Goal: Task Accomplishment & Management: Manage account settings

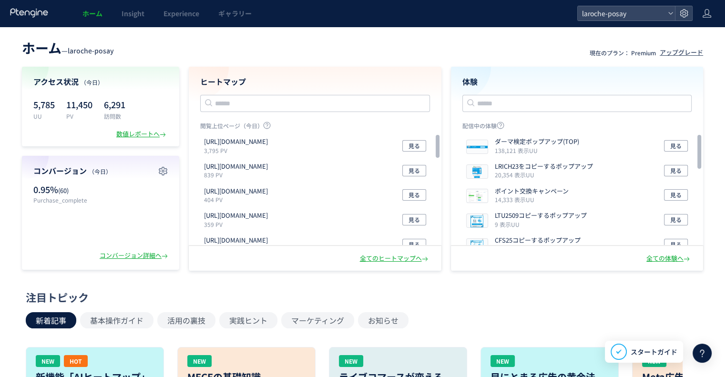
click at [713, 14] on header "ホーム Insight Experience ギャラリー laroche-posay" at bounding box center [362, 13] width 725 height 27
click at [708, 14] on use at bounding box center [707, 13] width 9 height 9
click at [701, 32] on li "アカウント設定" at bounding box center [687, 37] width 71 height 15
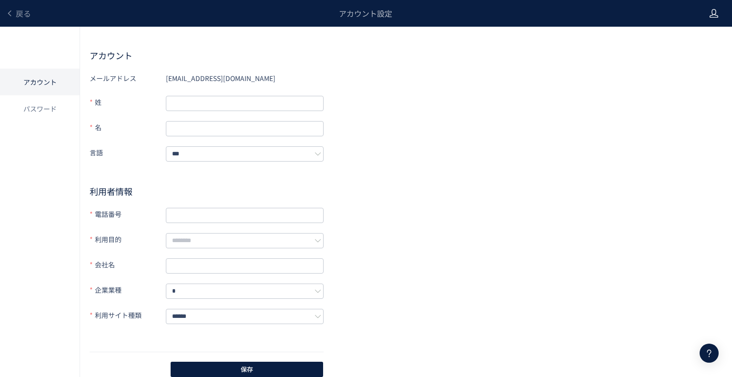
click at [711, 11] on icon at bounding box center [714, 14] width 10 height 10
click at [409, 100] on div "メールアドレス [EMAIL_ADDRESS][DOMAIN_NAME] 姓 名 言語 *** 利用者情報 電話番号 利用目的 会社名 企業業種 * 利用サイ…" at bounding box center [406, 225] width 633 height 308
click at [16, 15] on span "戻る" at bounding box center [23, 13] width 15 height 11
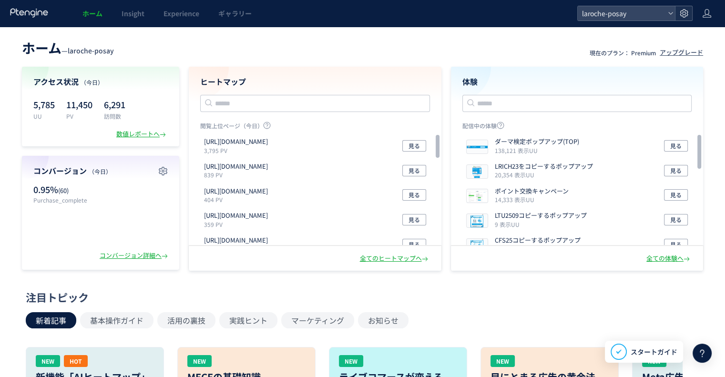
click at [686, 15] on icon at bounding box center [684, 14] width 10 height 10
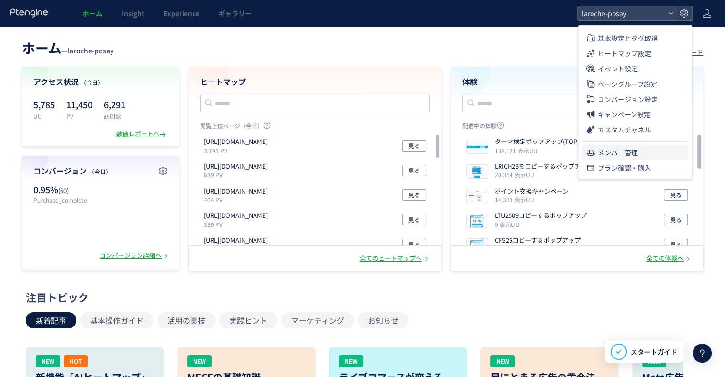
click at [647, 153] on li "メンバー管理" at bounding box center [635, 152] width 106 height 15
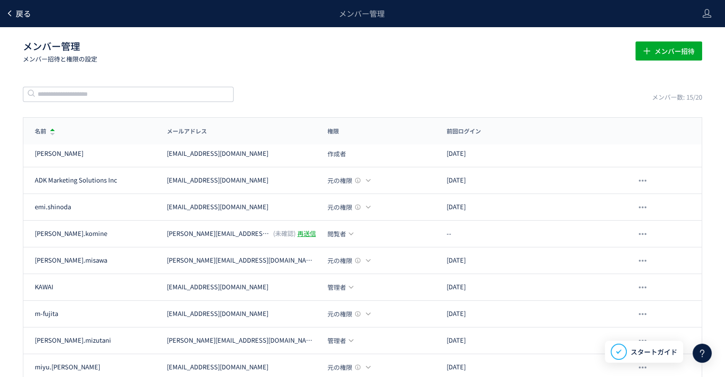
click at [12, 13] on icon at bounding box center [10, 14] width 8 height 8
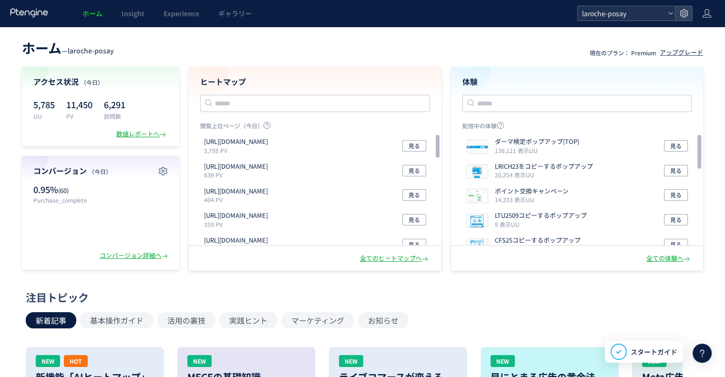
click at [672, 13] on use at bounding box center [670, 13] width 4 height 2
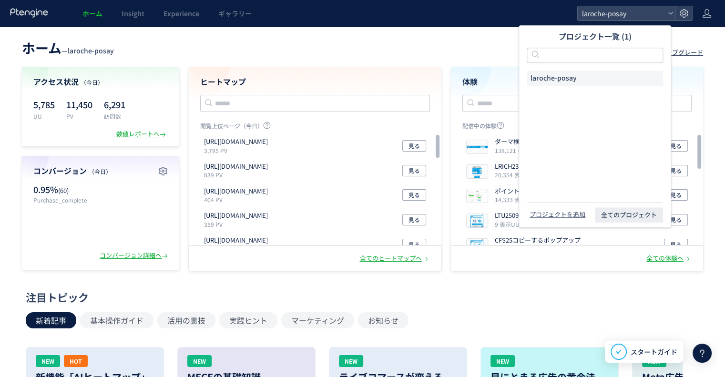
click at [571, 80] on span "laroche-posay" at bounding box center [553, 78] width 46 height 10
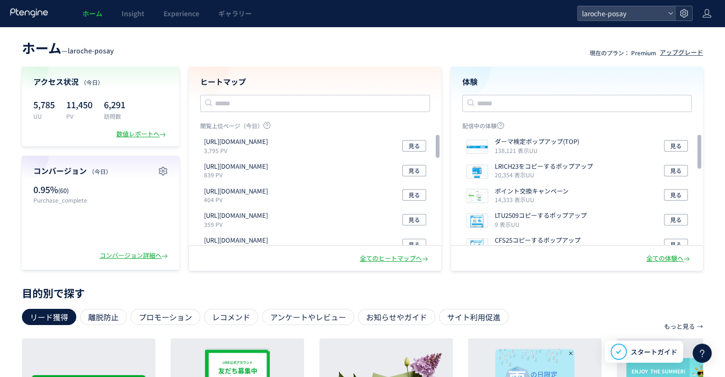
click at [683, 12] on use at bounding box center [684, 13] width 8 height 8
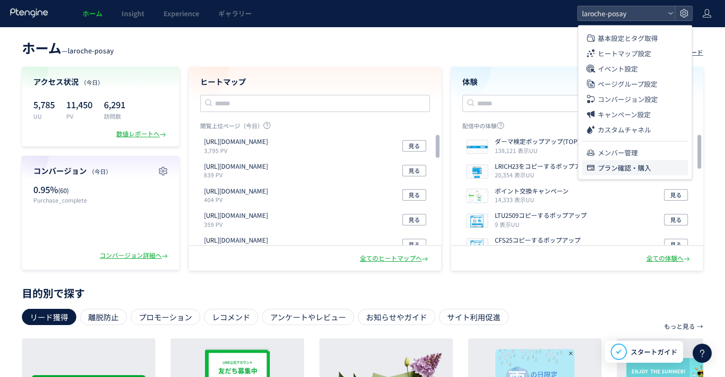
click at [631, 163] on span "プラン確認・購入" at bounding box center [624, 167] width 53 height 15
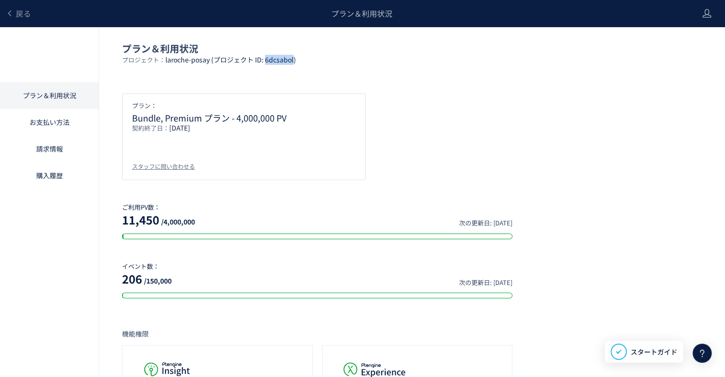
drag, startPoint x: 266, startPoint y: 59, endPoint x: 294, endPoint y: 58, distance: 27.2
click at [294, 58] on span "laroche-posay (プロジェクト ID: 6dcsabol)" at bounding box center [230, 60] width 131 height 10
copy span "6dcsabol"
drag, startPoint x: 166, startPoint y: 59, endPoint x: 210, endPoint y: 57, distance: 43.9
click at [210, 57] on p "プロジェクト： laroche-posay (プロジェクト ID: 6dcsabol)" at bounding box center [412, 63] width 580 height 16
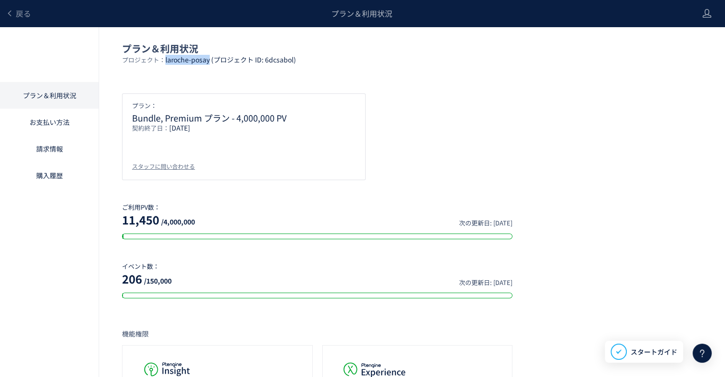
copy p "laroche-posay"
click at [63, 120] on link "お支払い方法" at bounding box center [49, 122] width 99 height 27
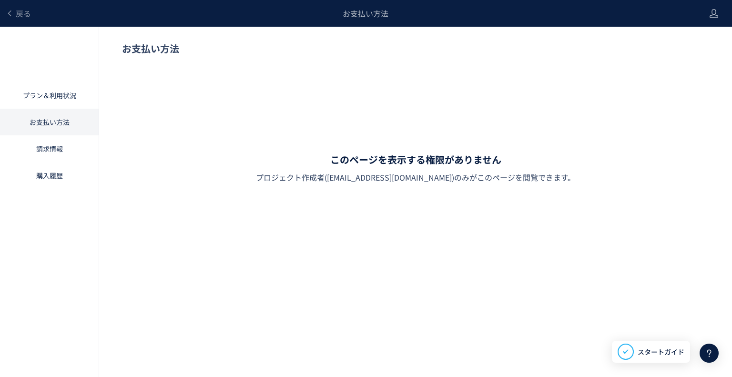
click at [64, 144] on link "請求情報" at bounding box center [49, 148] width 99 height 27
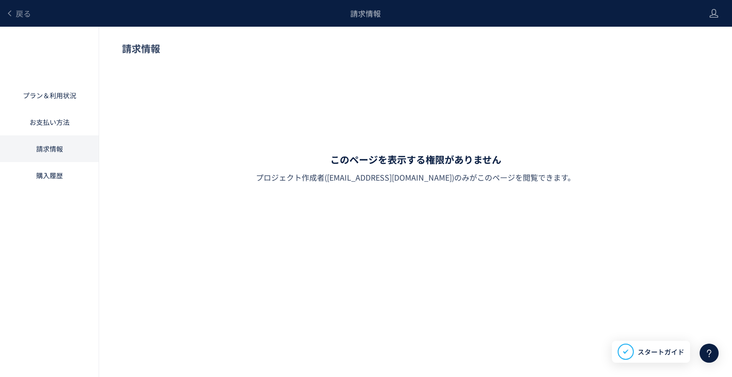
click at [72, 172] on link "購入履歴" at bounding box center [49, 175] width 99 height 27
click at [64, 95] on link "プラン＆利用状況" at bounding box center [49, 95] width 99 height 27
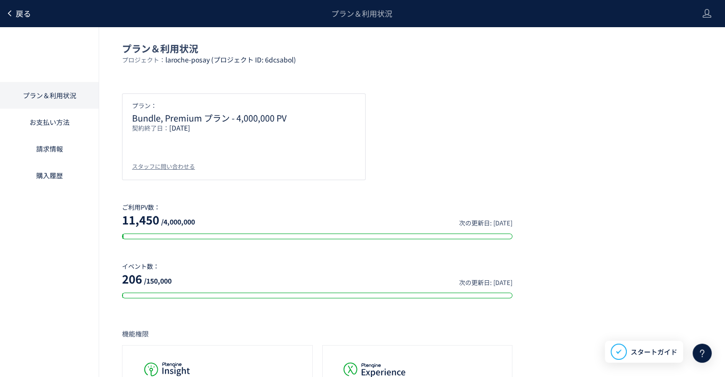
click at [25, 14] on span "戻る" at bounding box center [23, 13] width 15 height 11
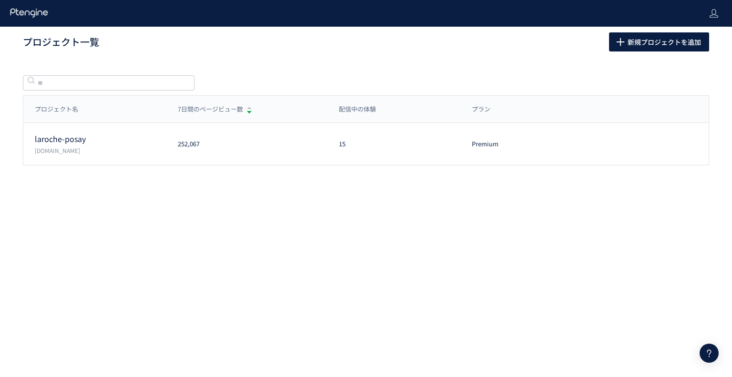
click at [25, 14] on use at bounding box center [29, 12] width 38 height 9
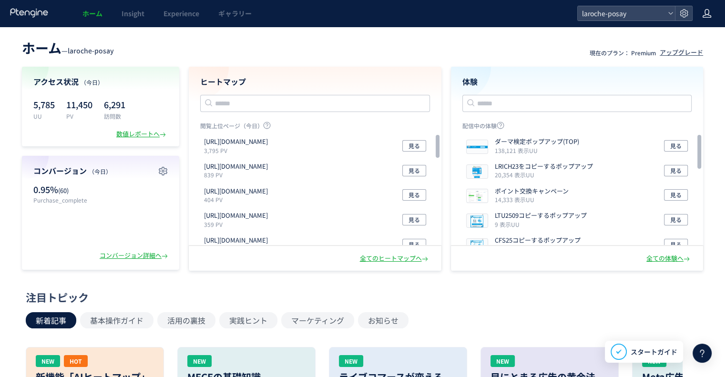
click at [707, 16] on icon at bounding box center [707, 14] width 10 height 10
click at [38, 14] on use at bounding box center [29, 12] width 38 height 9
click at [37, 14] on use at bounding box center [29, 12] width 38 height 9
click at [684, 19] on div at bounding box center [683, 13] width 17 height 14
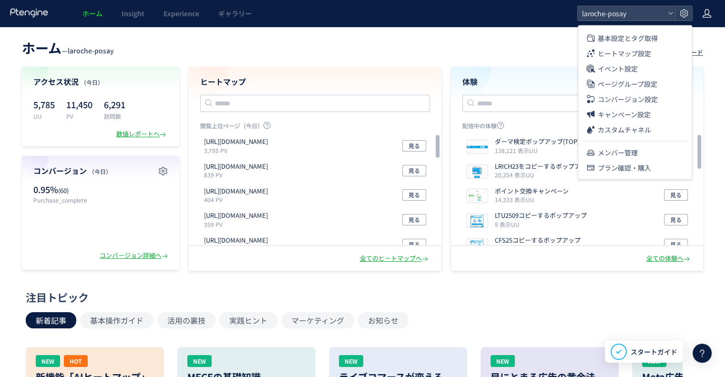
click at [704, 12] on use at bounding box center [707, 13] width 9 height 9
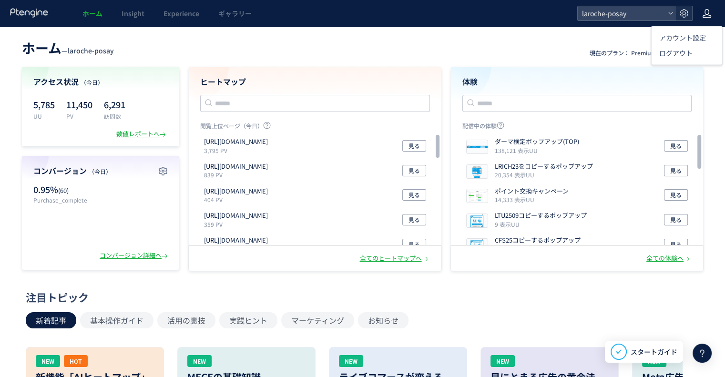
click at [685, 12] on icon at bounding box center [684, 14] width 10 height 10
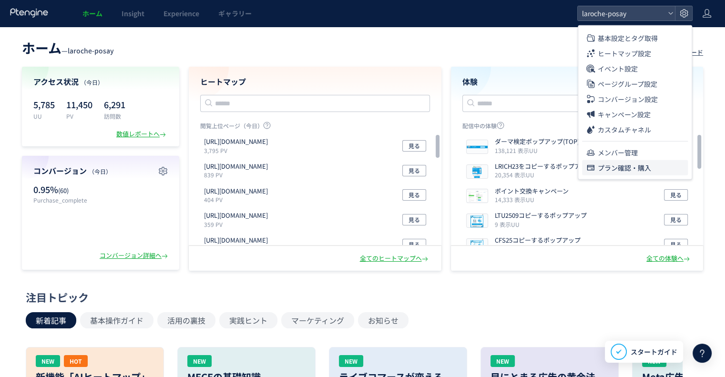
click at [620, 167] on span "プラン確認・購入" at bounding box center [624, 167] width 53 height 15
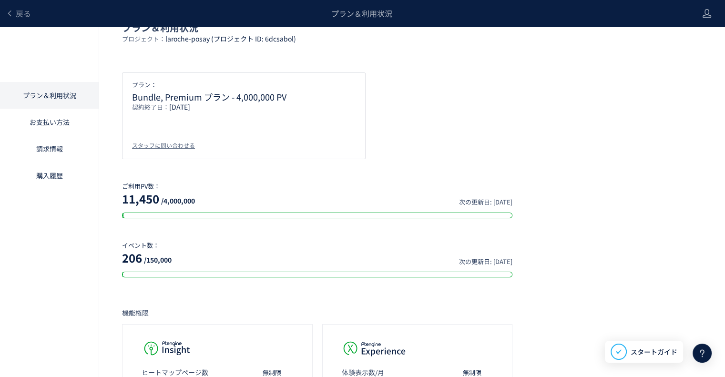
scroll to position [17, 0]
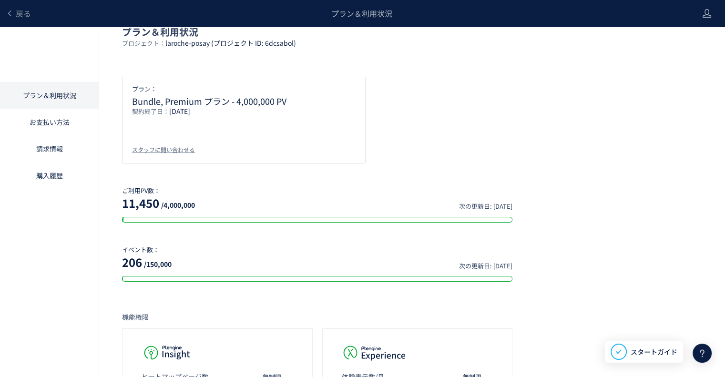
click at [704, 348] on icon at bounding box center [701, 352] width 11 height 11
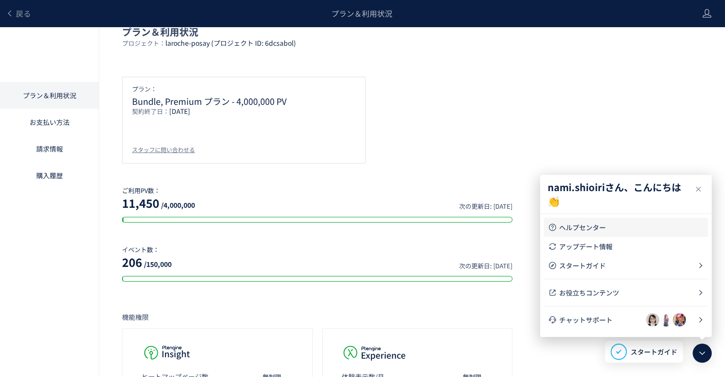
click at [613, 231] on span "ヘルプセンター" at bounding box center [631, 228] width 145 height 10
click at [718, 21] on header "戻る プラン＆利用状況" at bounding box center [362, 13] width 725 height 27
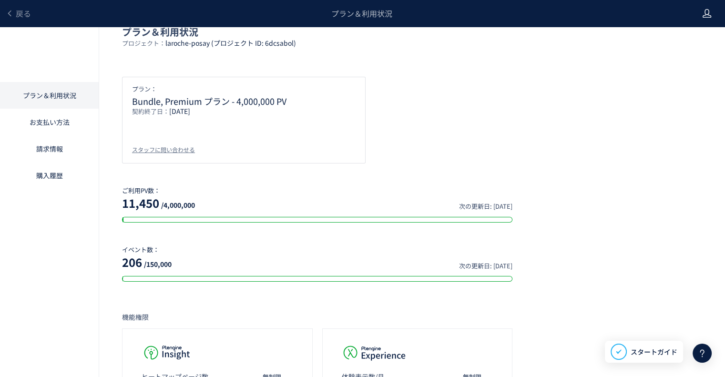
click at [709, 15] on icon at bounding box center [707, 14] width 10 height 10
click at [25, 11] on span "戻る" at bounding box center [23, 13] width 15 height 11
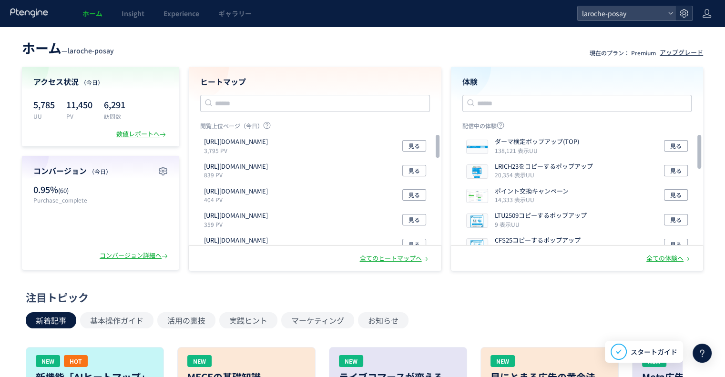
click at [684, 15] on icon at bounding box center [684, 14] width 10 height 10
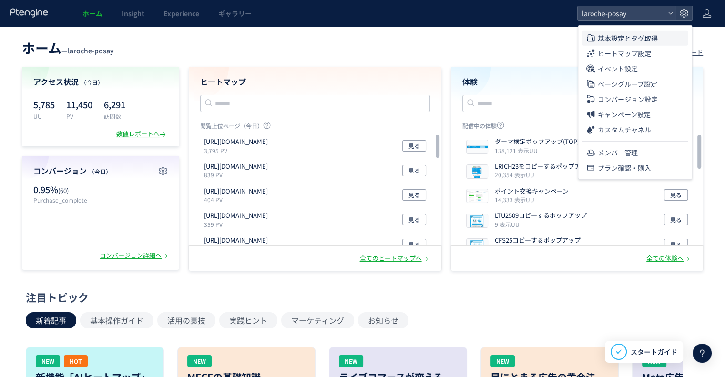
click at [661, 37] on li "基本設定とタグ取得" at bounding box center [635, 38] width 106 height 15
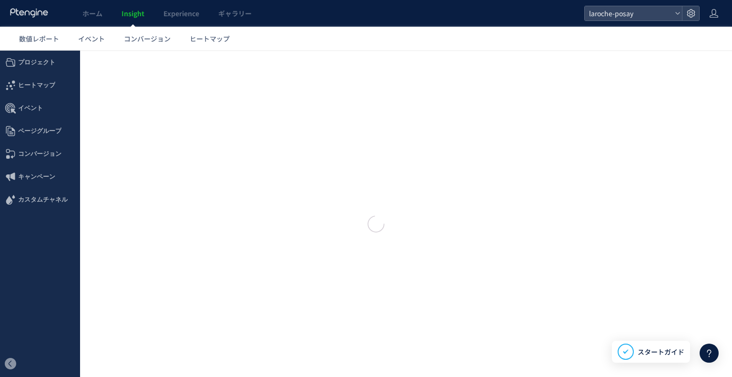
type input "**********"
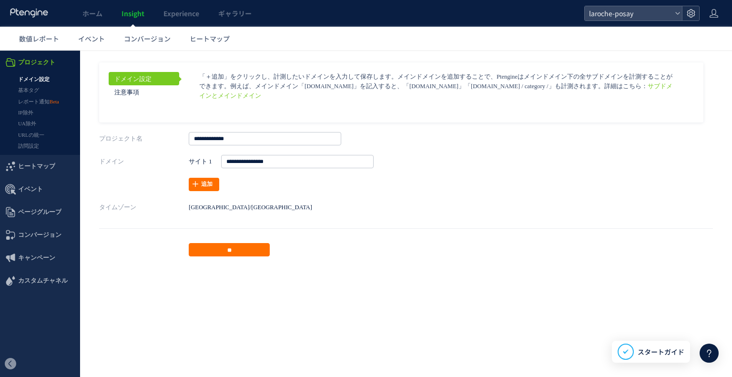
click at [694, 15] on icon at bounding box center [691, 14] width 10 height 10
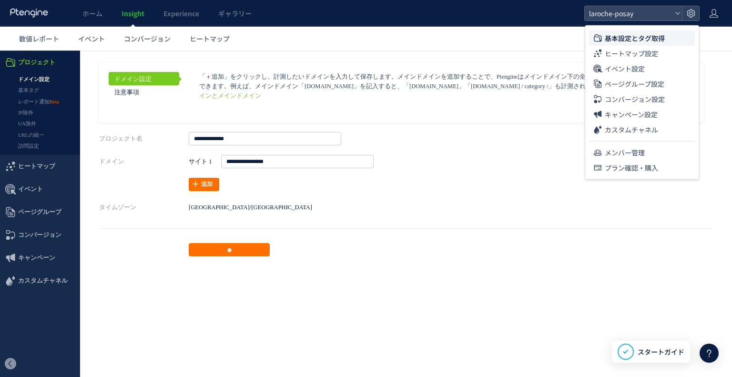
click at [30, 15] on icon at bounding box center [30, 13] width 40 height 10
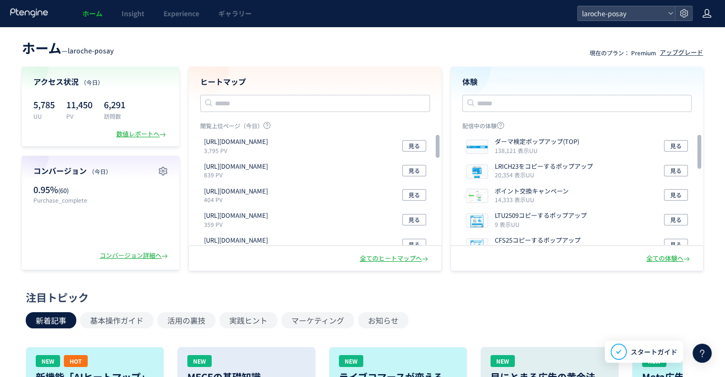
click at [705, 13] on icon at bounding box center [707, 14] width 10 height 10
click at [684, 34] on span "アカウント設定" at bounding box center [682, 38] width 47 height 10
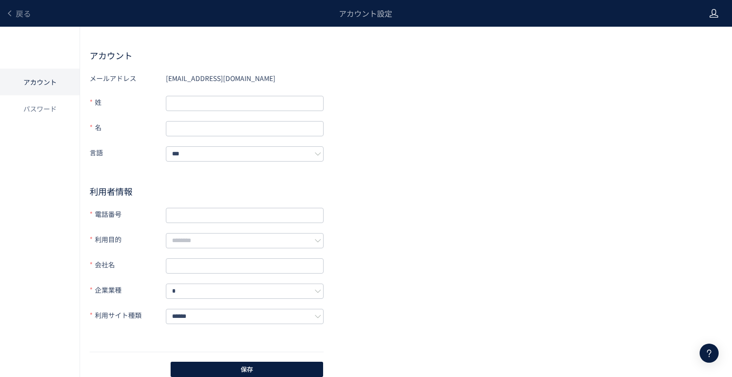
click at [716, 14] on icon at bounding box center [714, 14] width 10 height 10
click at [28, 15] on span "戻る" at bounding box center [23, 13] width 15 height 11
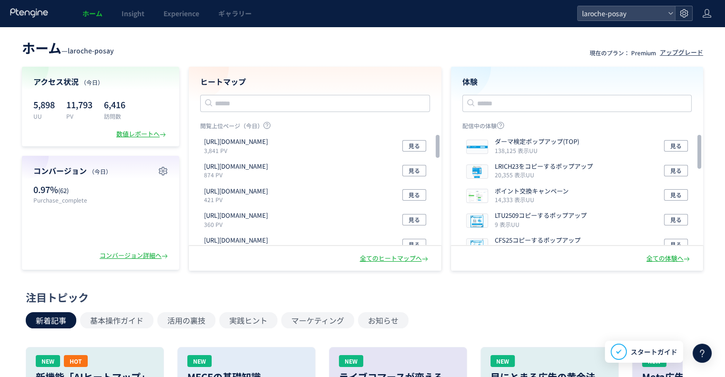
click at [685, 18] on icon at bounding box center [684, 14] width 10 height 10
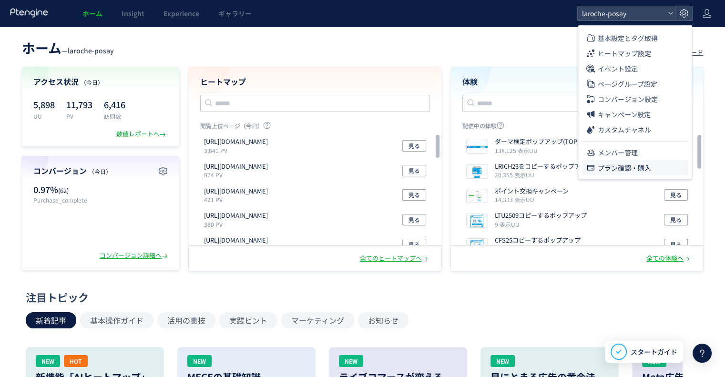
click at [650, 167] on span "プラン確認・購入" at bounding box center [624, 167] width 53 height 15
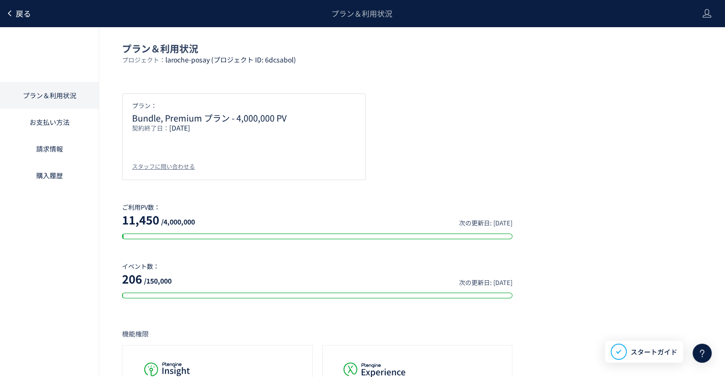
click at [14, 14] on link "戻る" at bounding box center [18, 13] width 25 height 11
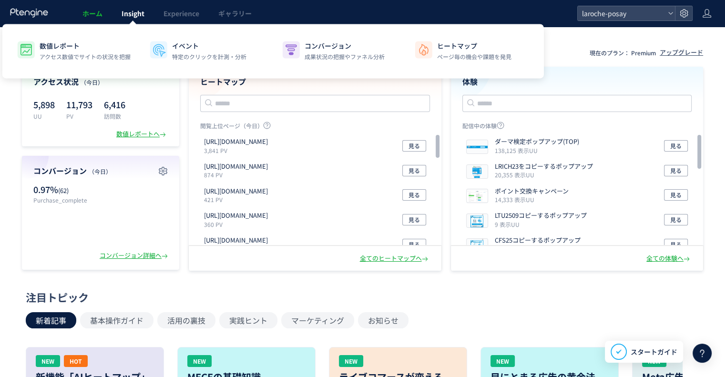
click at [125, 12] on span "Insight" at bounding box center [133, 14] width 23 height 10
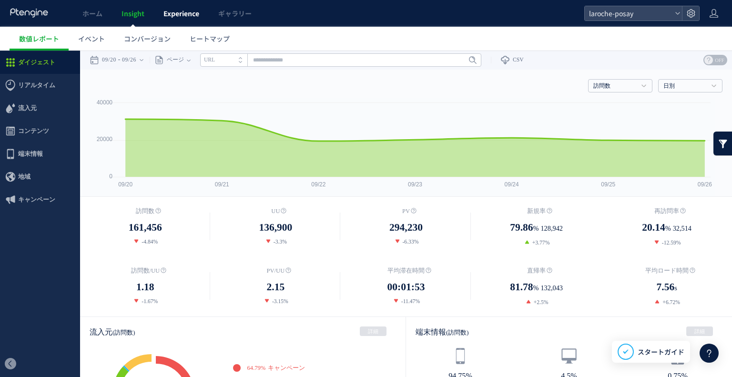
click at [174, 12] on span "Experience" at bounding box center [181, 14] width 36 height 10
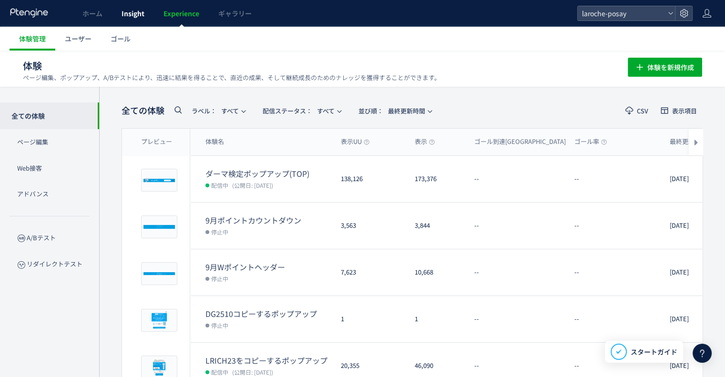
click at [124, 12] on span "Insight" at bounding box center [133, 14] width 23 height 10
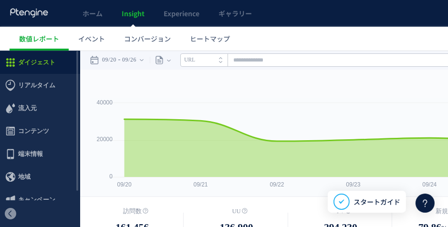
click at [361, 40] on ul "数値レポート イベント コンバージョン ヒートマップ" at bounding box center [305, 39] width 591 height 24
